Goal: Task Accomplishment & Management: Use online tool/utility

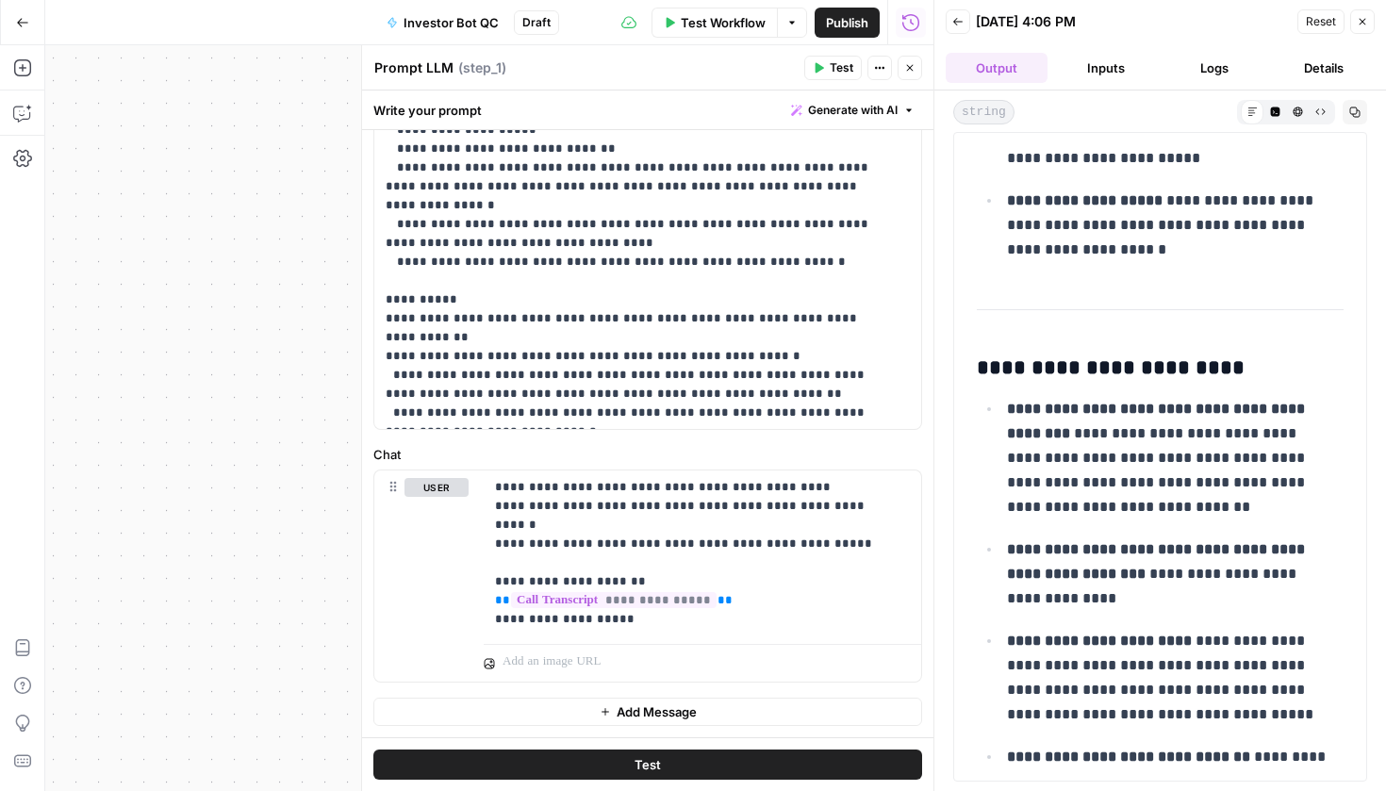
scroll to position [7083, 0]
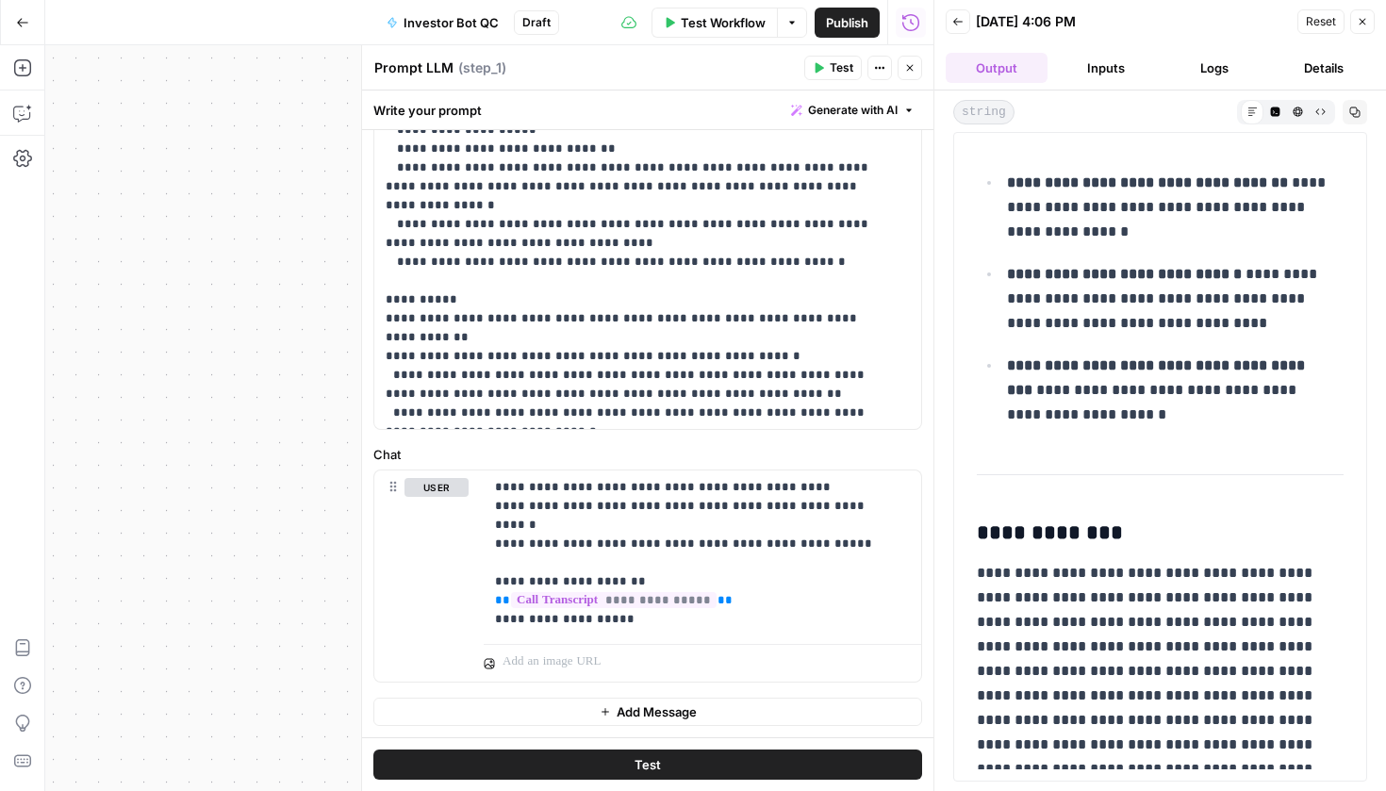
click at [1078, 65] on button "Inputs" at bounding box center [1106, 68] width 102 height 30
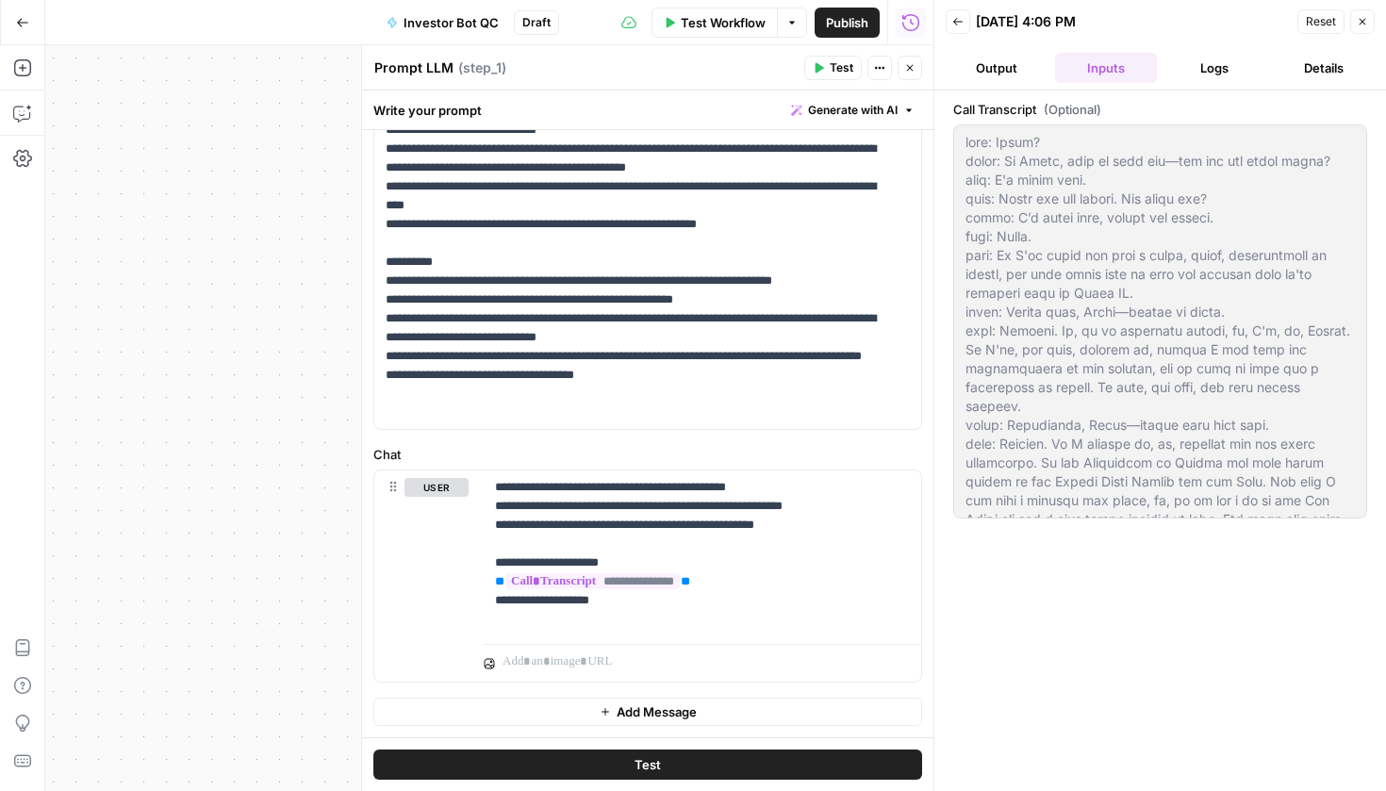
click at [1037, 62] on button "Output" at bounding box center [996, 68] width 102 height 30
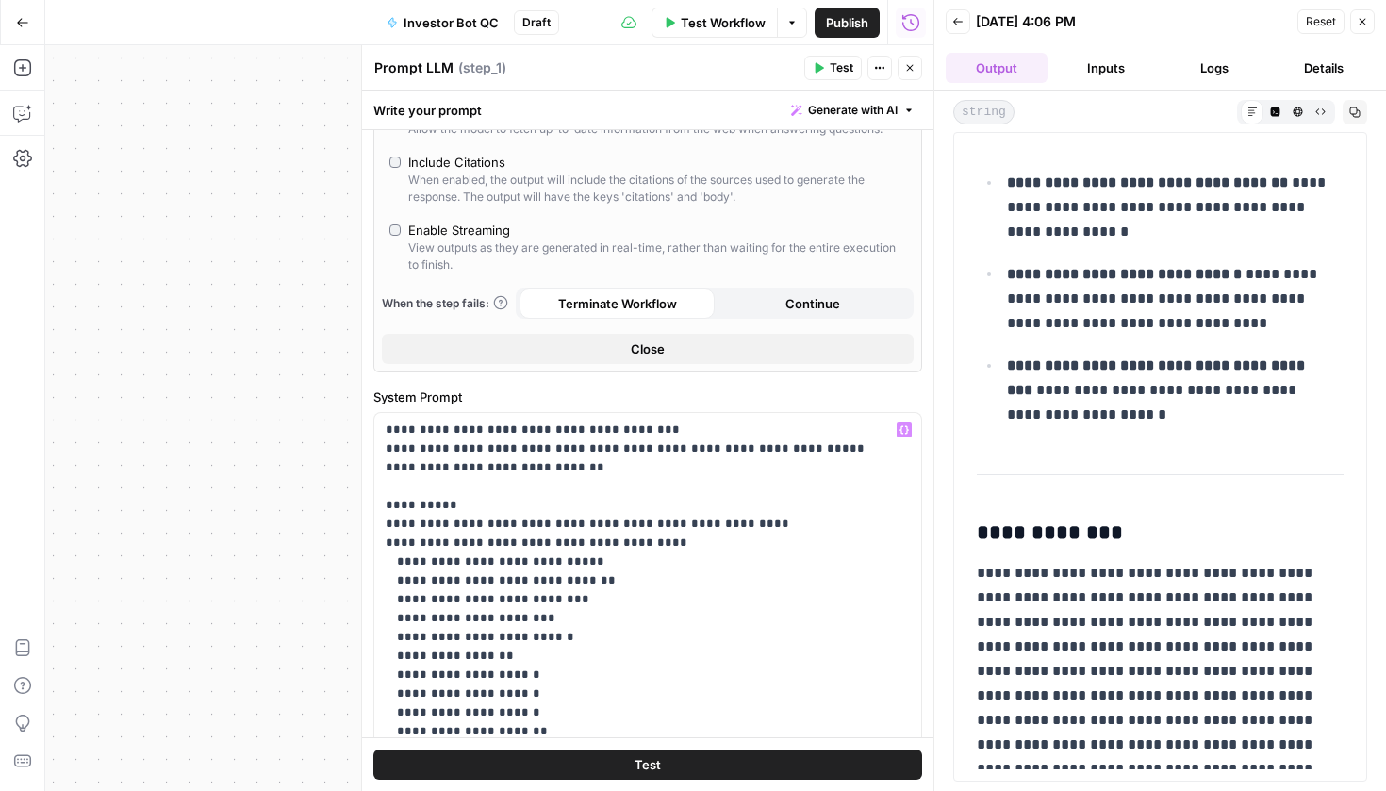
scroll to position [1, 0]
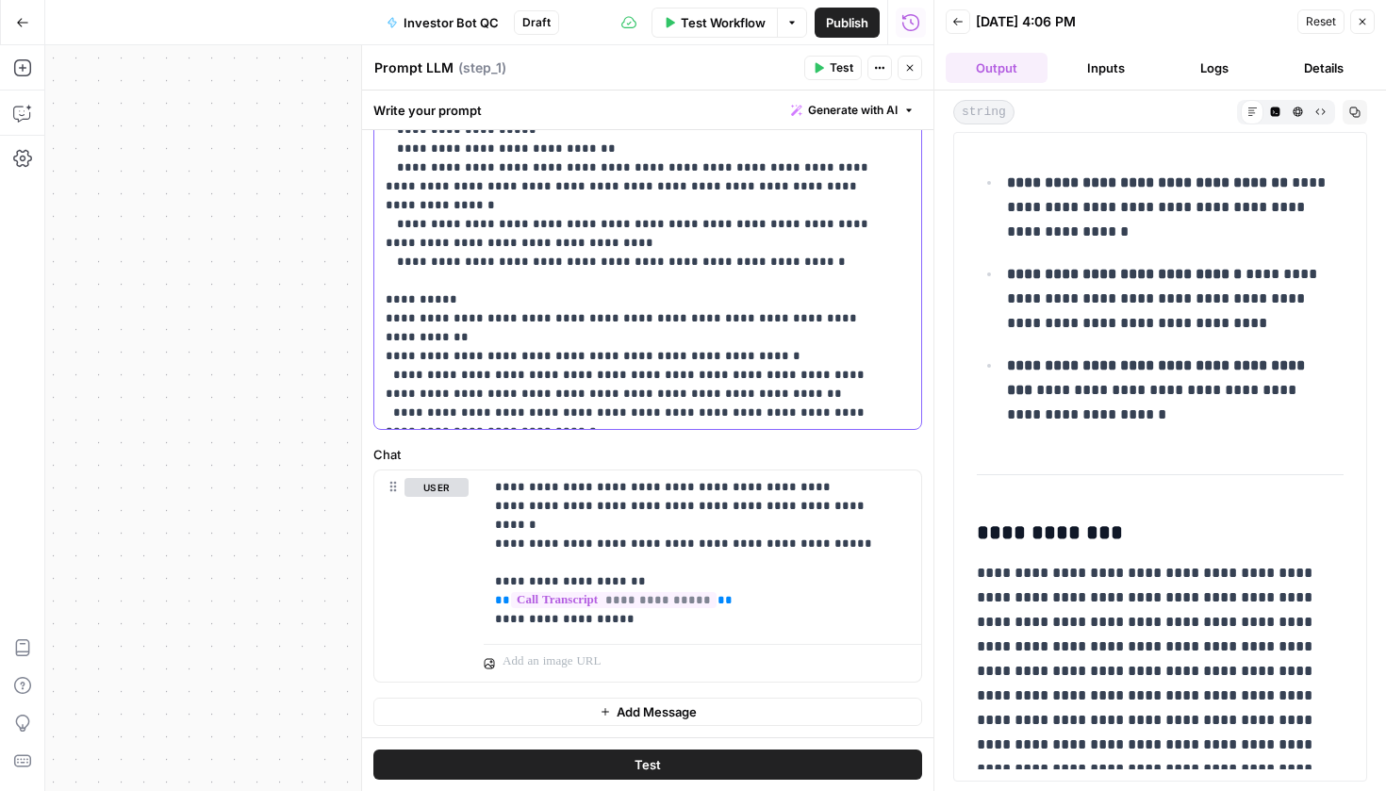
click at [690, 395] on p "**********" at bounding box center [634, 45] width 496 height 754
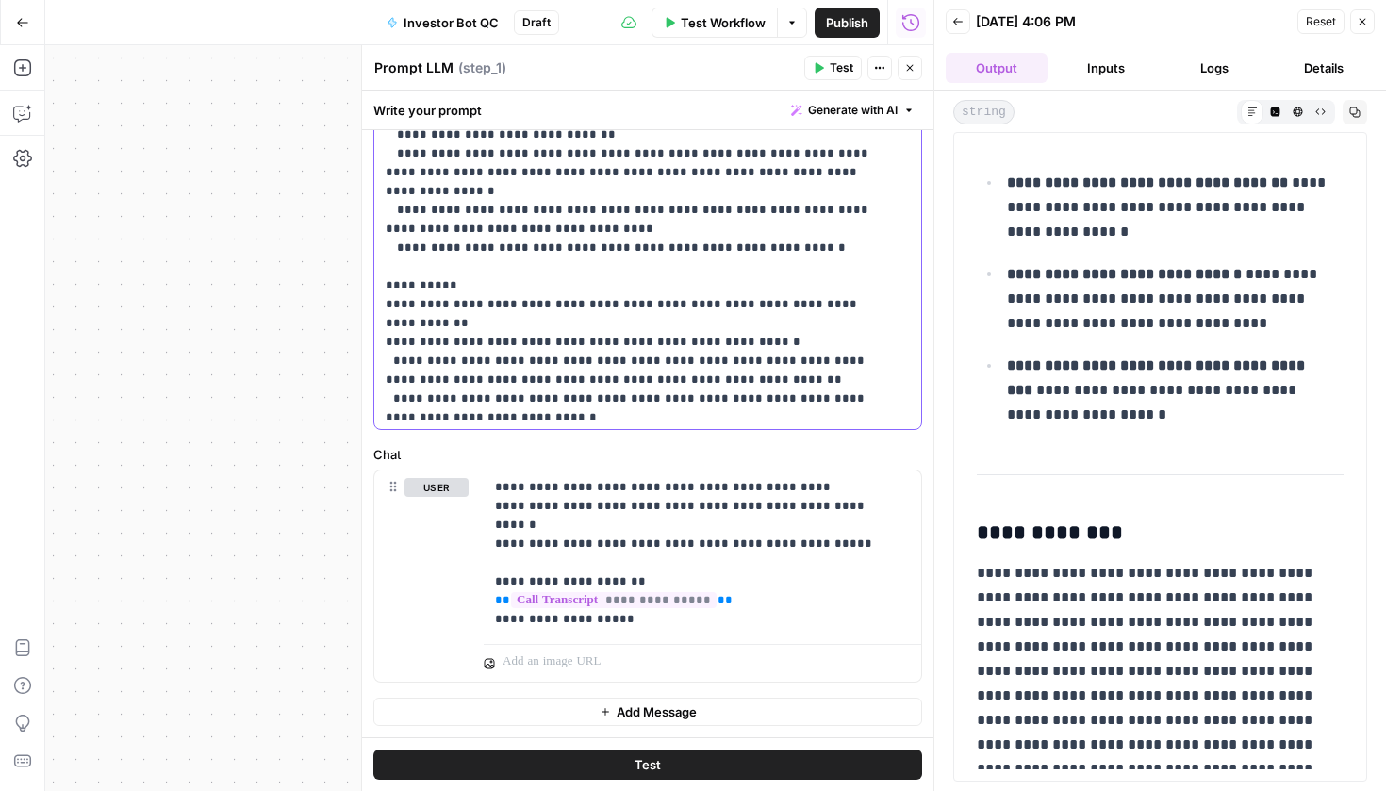
scroll to position [30, 0]
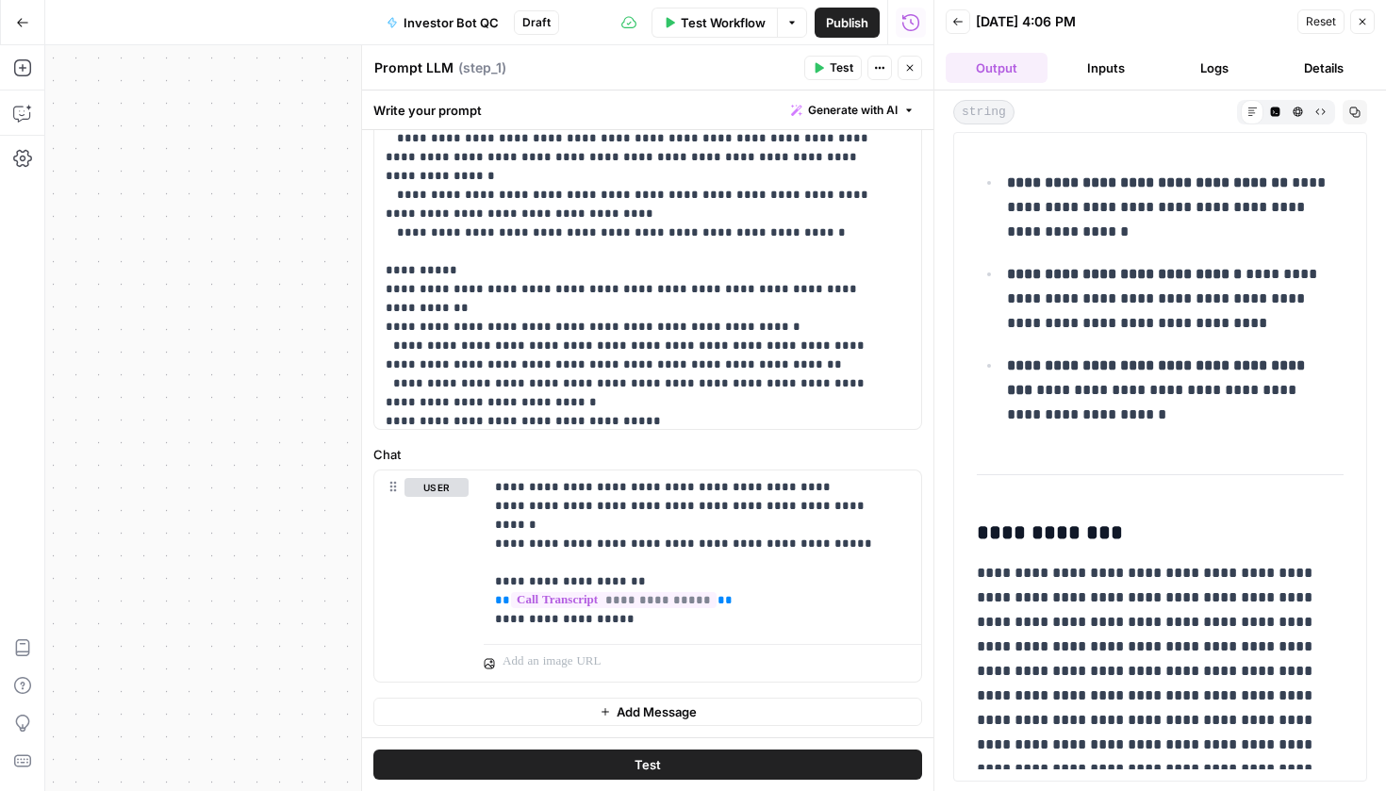
click at [757, 758] on button "Test" at bounding box center [647, 764] width 549 height 30
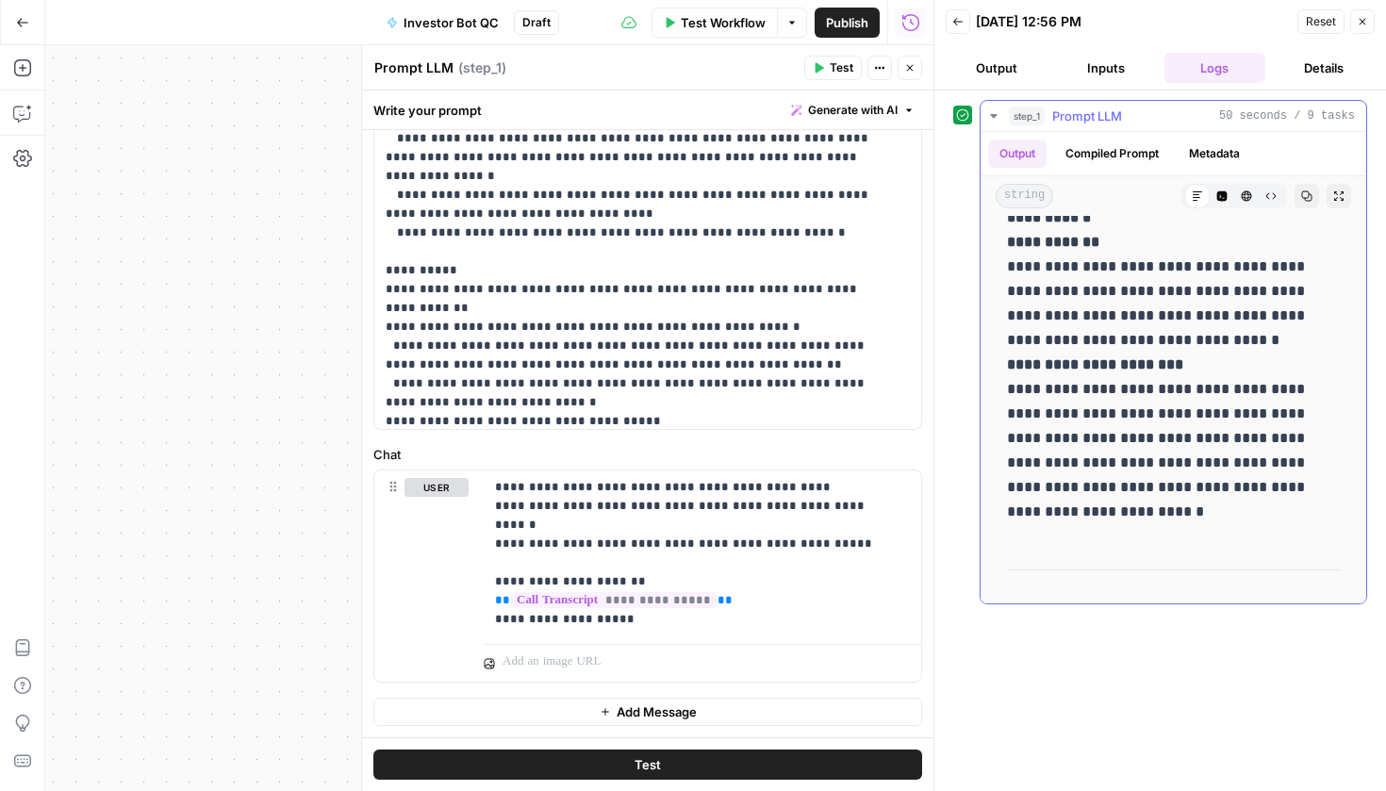
scroll to position [4837, 0]
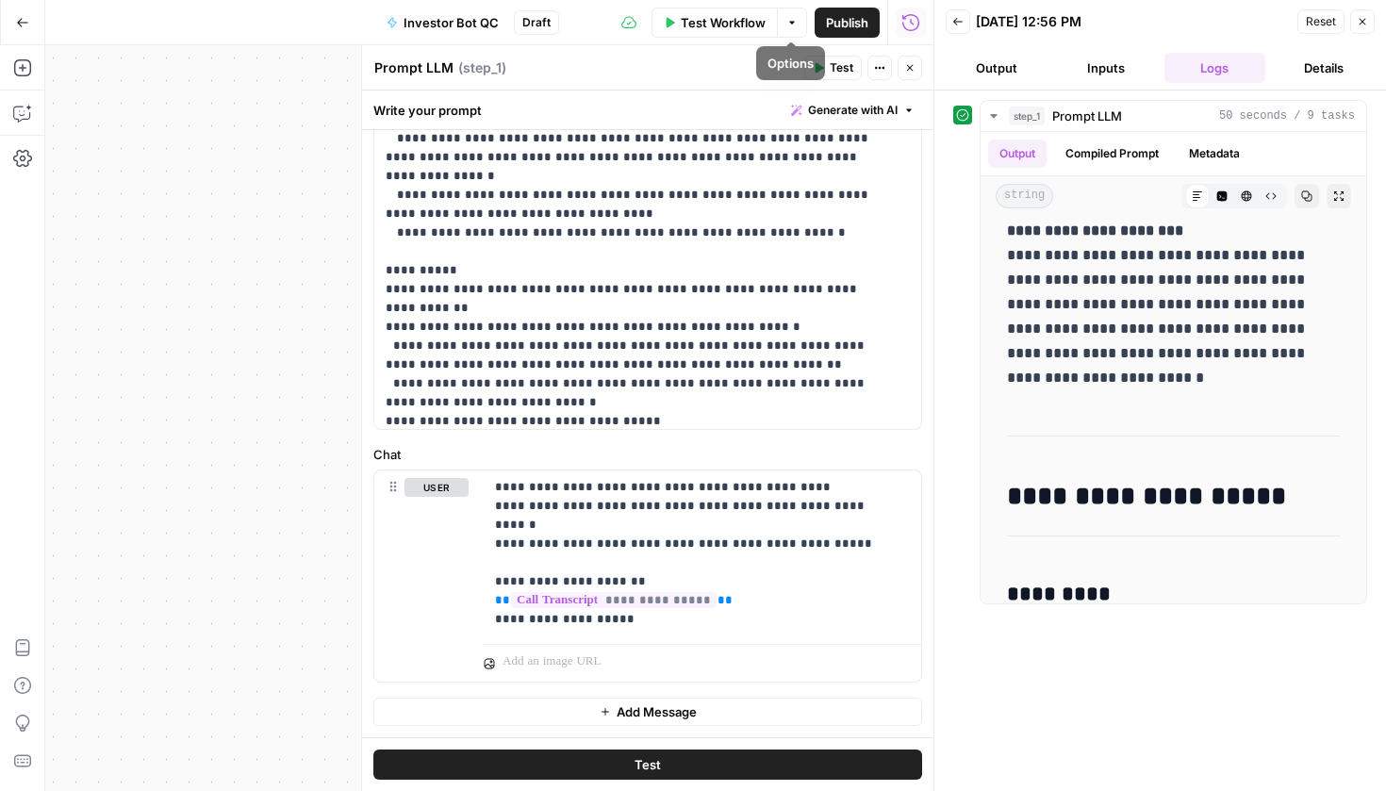
click at [859, 32] on button "Publish" at bounding box center [846, 23] width 65 height 30
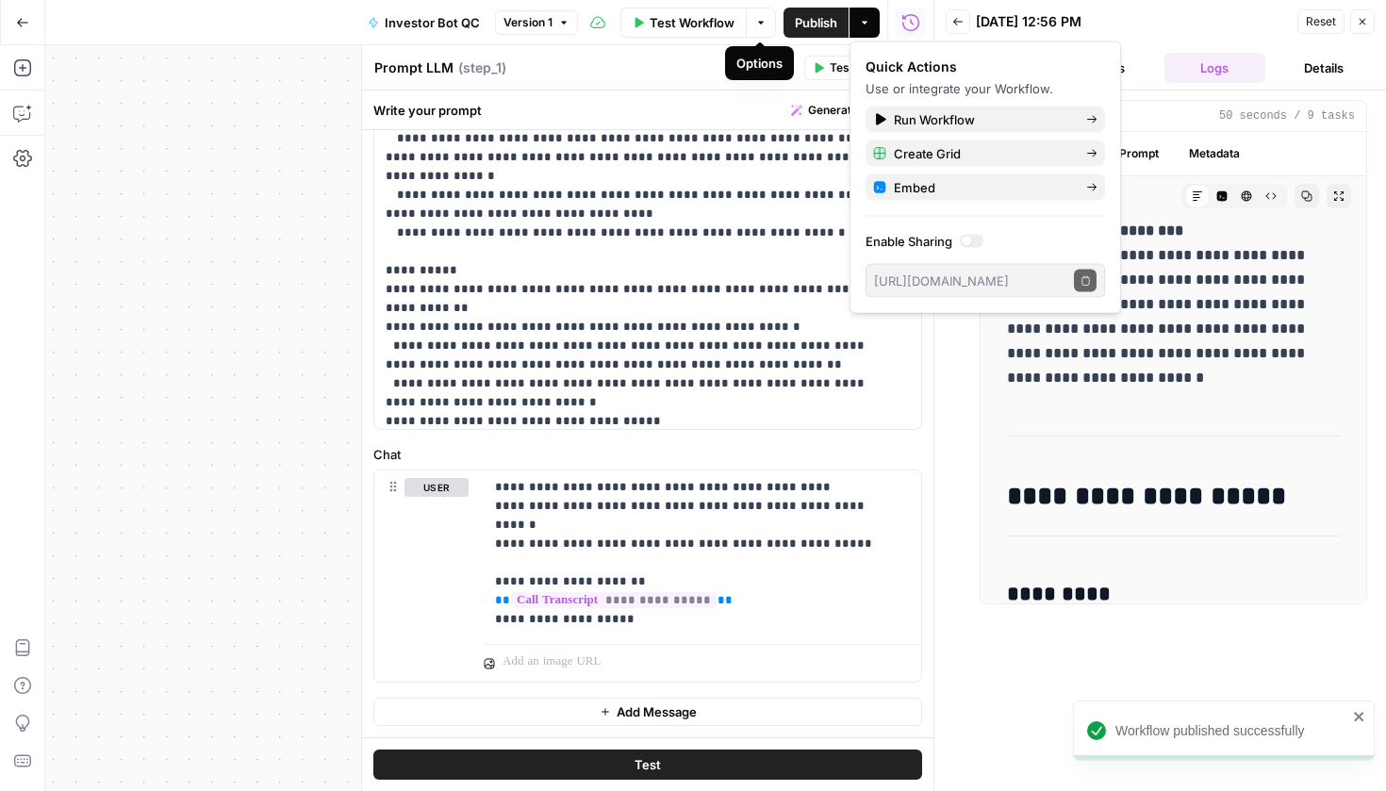
click at [977, 238] on div at bounding box center [972, 241] width 24 height 13
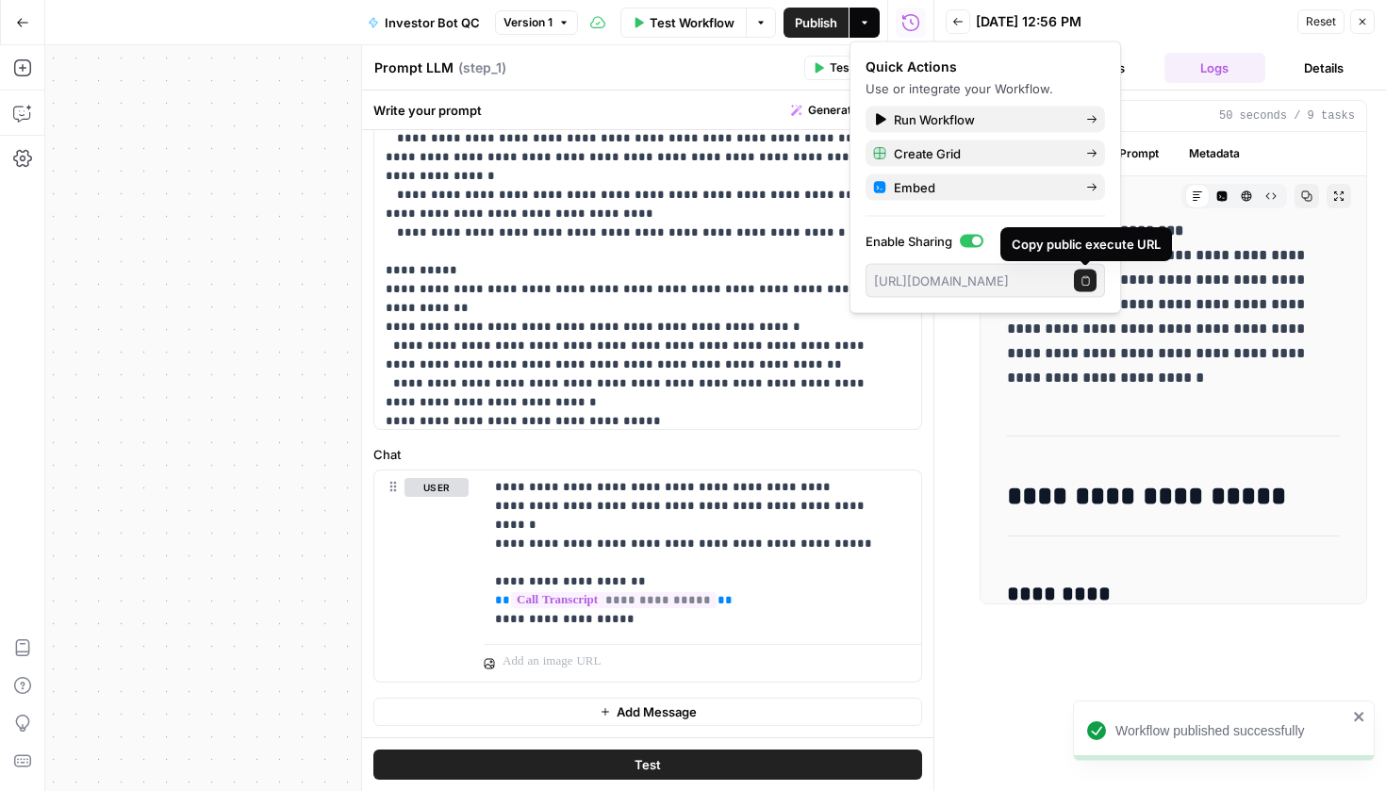
click at [1092, 282] on button "Copy public execute URL" at bounding box center [1085, 281] width 23 height 23
click at [18, 17] on icon "button" at bounding box center [22, 22] width 13 height 13
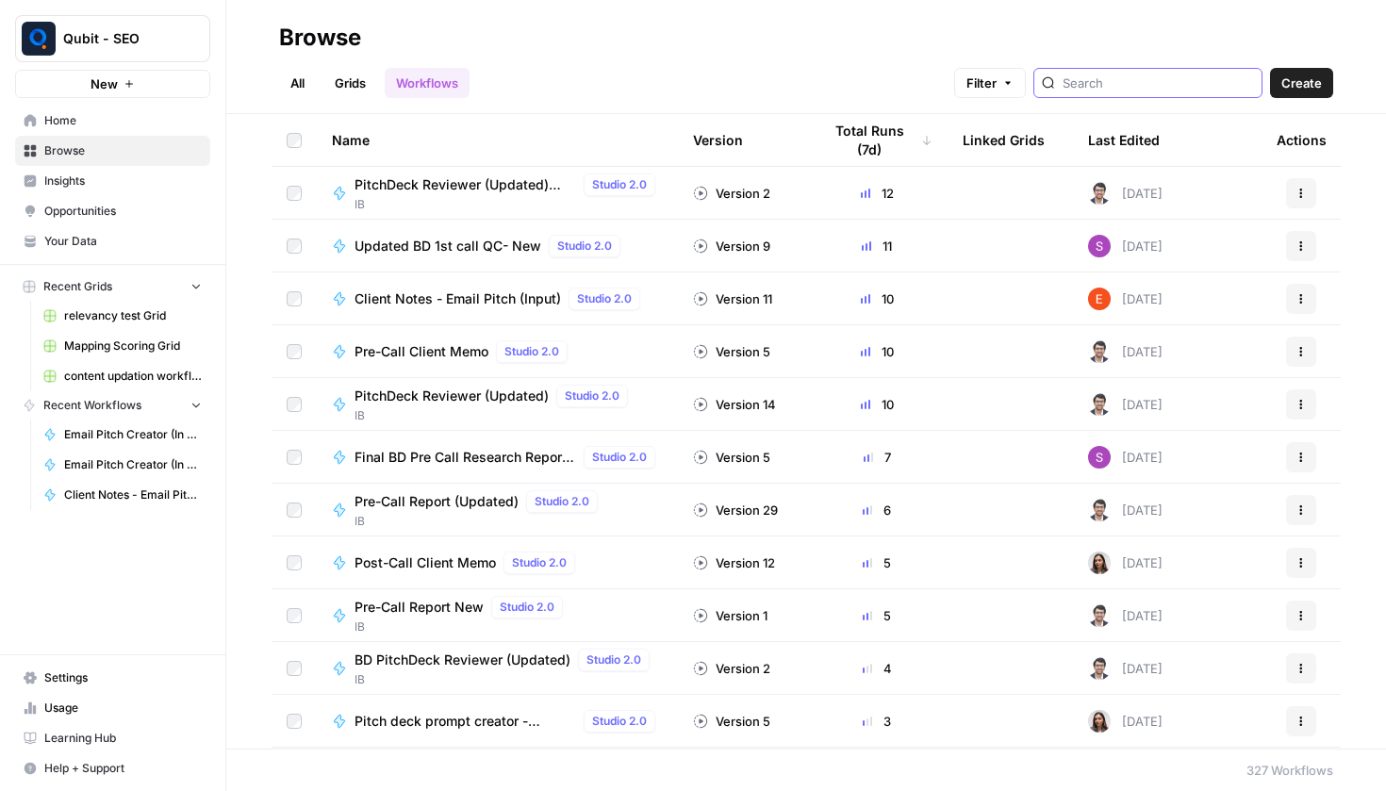
click at [1087, 89] on input "search" at bounding box center [1157, 83] width 191 height 19
type input "investor"
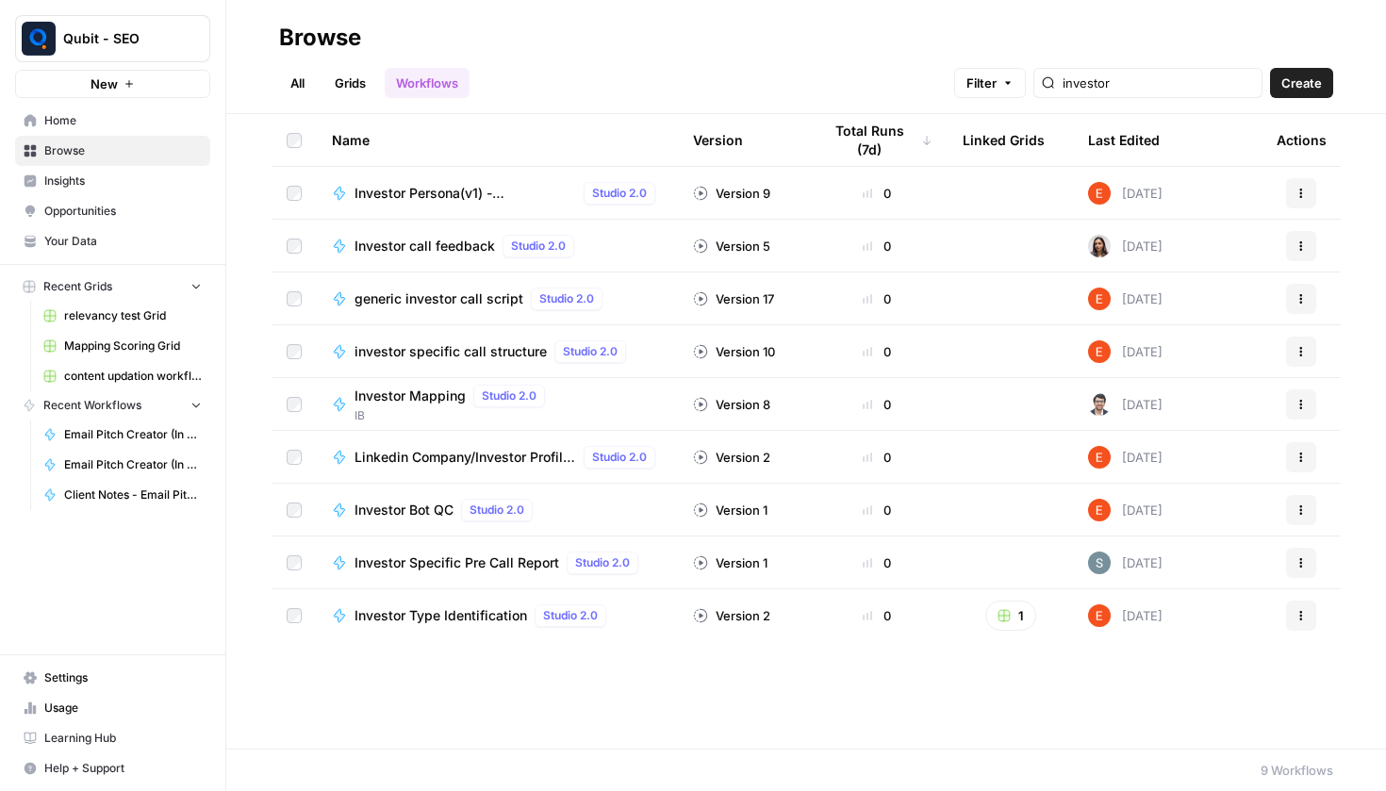
click at [396, 510] on span "Investor Bot QC" at bounding box center [403, 510] width 99 height 19
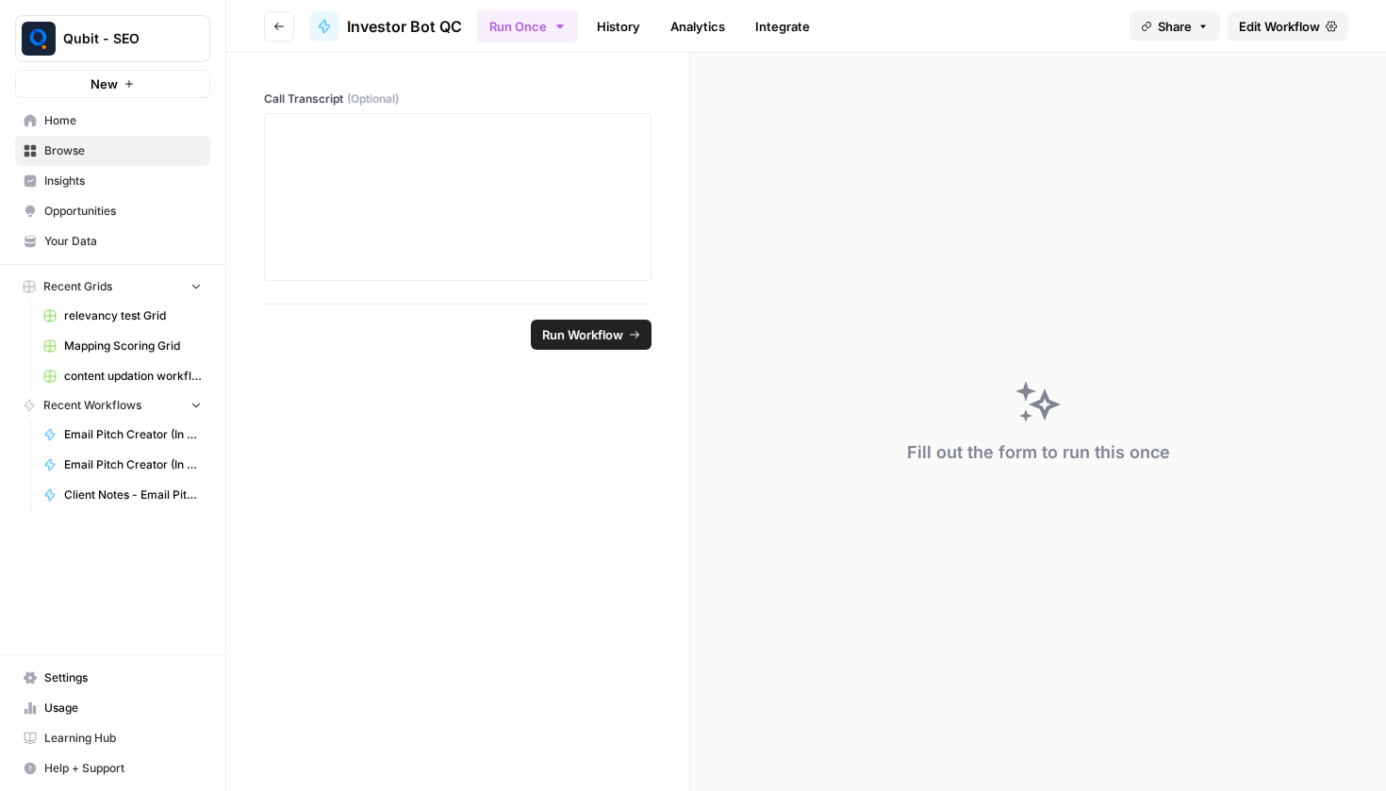
click at [747, 25] on link "Integrate" at bounding box center [782, 26] width 77 height 30
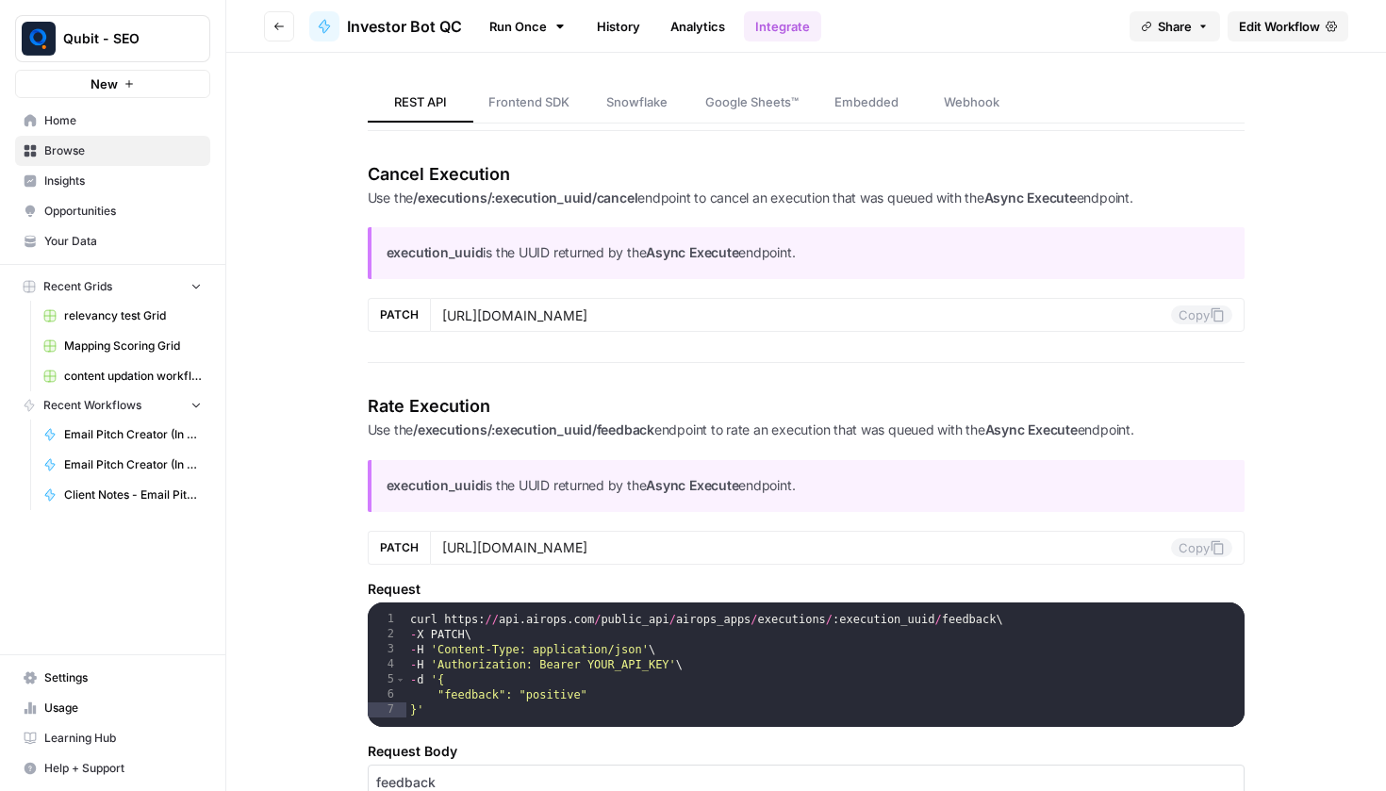
scroll to position [1360, 0]
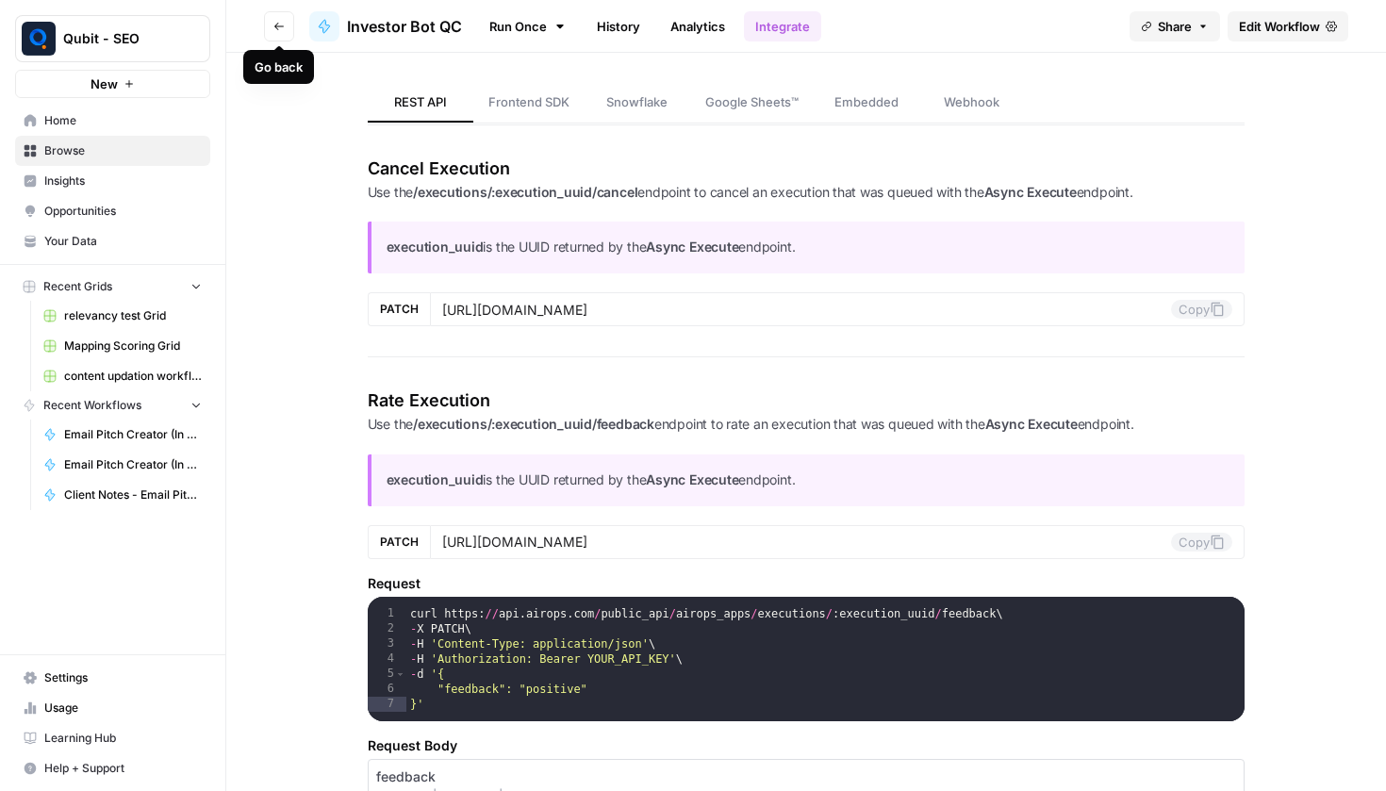
click at [273, 25] on icon "button" at bounding box center [278, 26] width 11 height 11
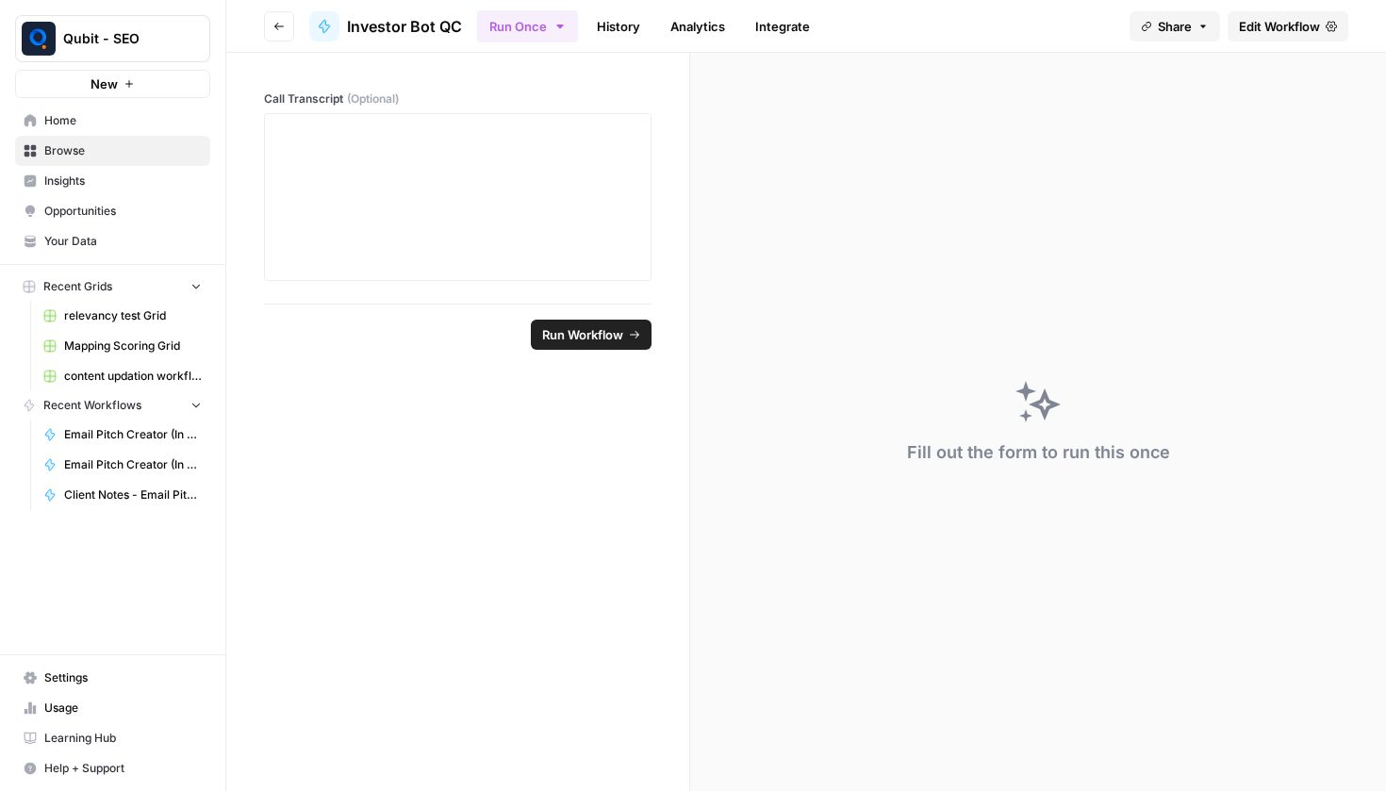
click at [273, 25] on icon "button" at bounding box center [278, 26] width 11 height 11
